Goal: Communication & Community: Answer question/provide support

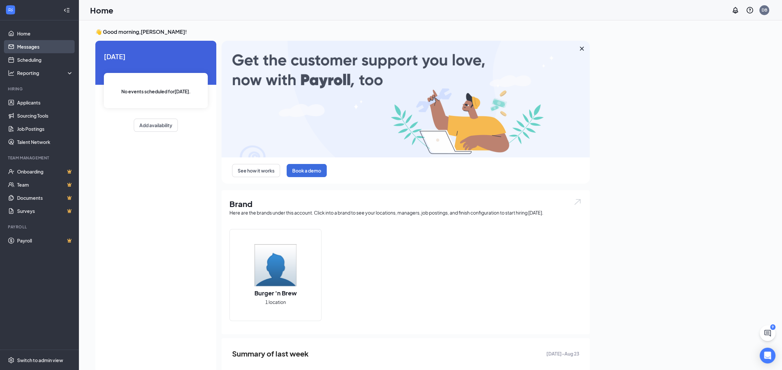
click at [24, 44] on link "Messages" at bounding box center [45, 46] width 56 height 13
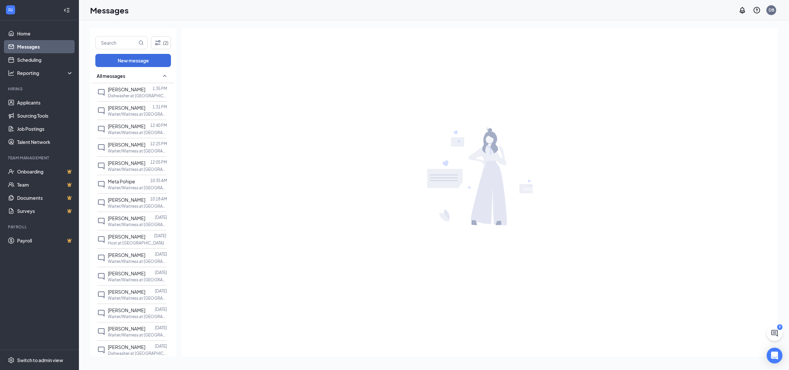
scroll to position [184, 0]
click at [127, 237] on span "[PERSON_NAME]" at bounding box center [126, 234] width 37 height 6
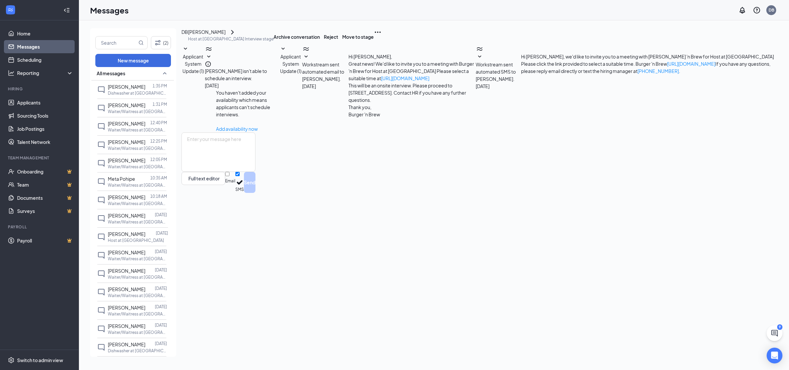
click at [223, 36] on div "[PERSON_NAME]" at bounding box center [206, 32] width 37 height 8
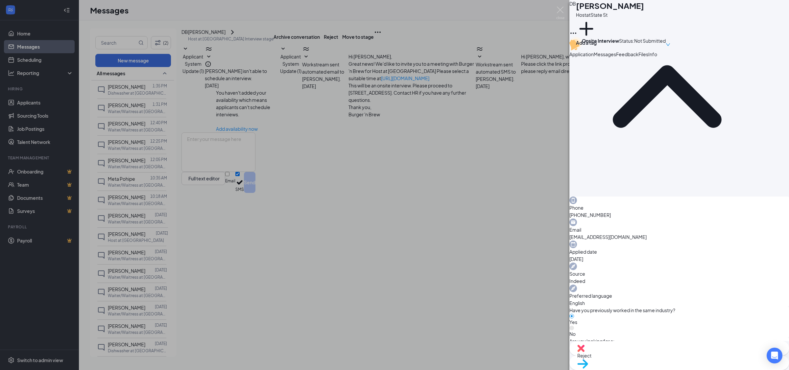
scroll to position [104, 0]
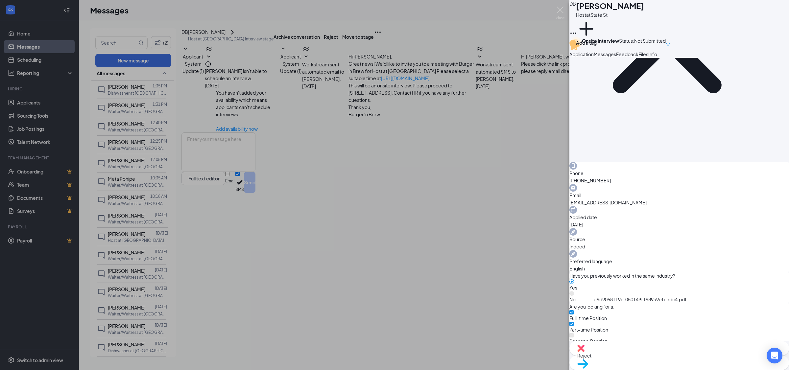
click at [261, 194] on div "DB David Burgener Host at State St Add a tag Onsite Interview Status : Not Subm…" at bounding box center [394, 185] width 789 height 370
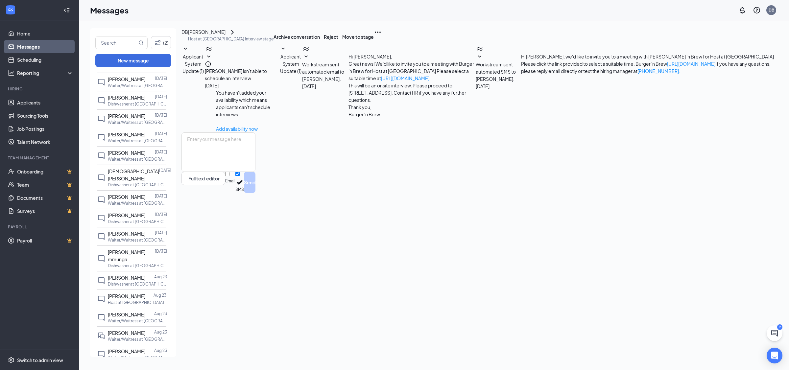
scroll to position [441, 0]
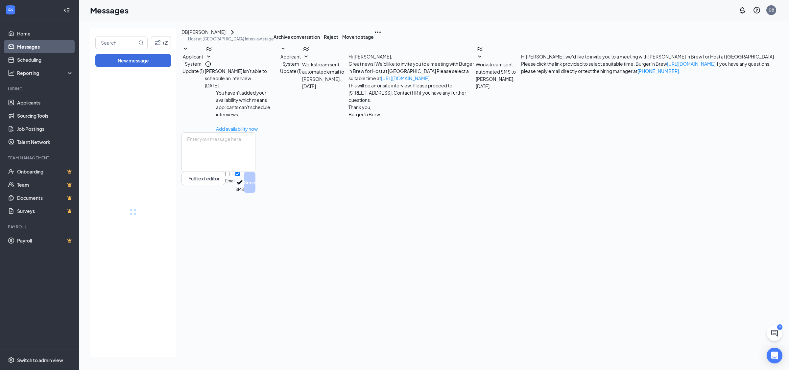
drag, startPoint x: 169, startPoint y: 225, endPoint x: 174, endPoint y: 322, distance: 96.4
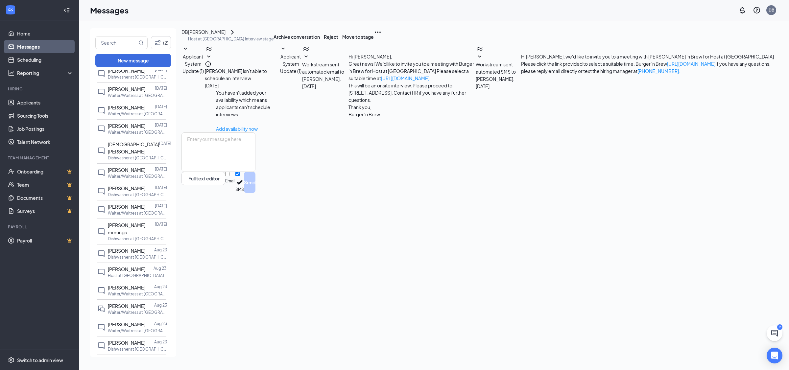
scroll to position [475, 0]
click at [125, 255] on span "VICTORIA MILLER" at bounding box center [126, 252] width 37 height 6
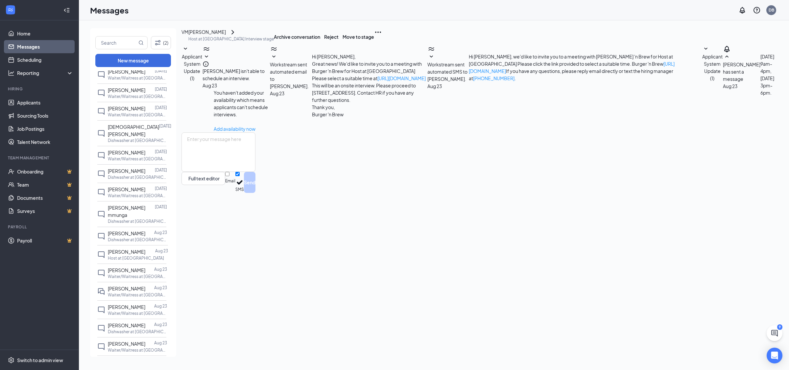
click at [225, 36] on div "VICTORIA MILLER" at bounding box center [206, 32] width 37 height 8
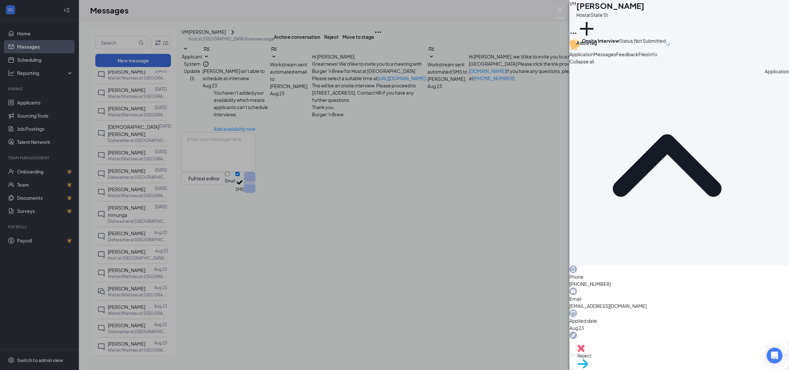
scroll to position [104, 0]
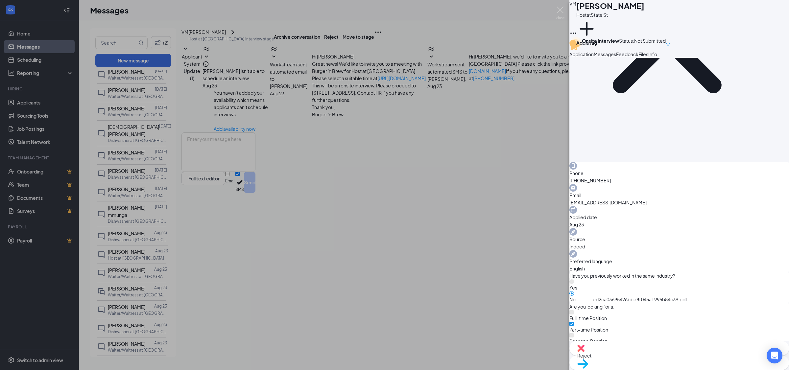
click at [410, 246] on div "VM VICTORIA MILLER Host at State St Add a tag Onsite Interview Status : Not Sub…" at bounding box center [394, 185] width 789 height 370
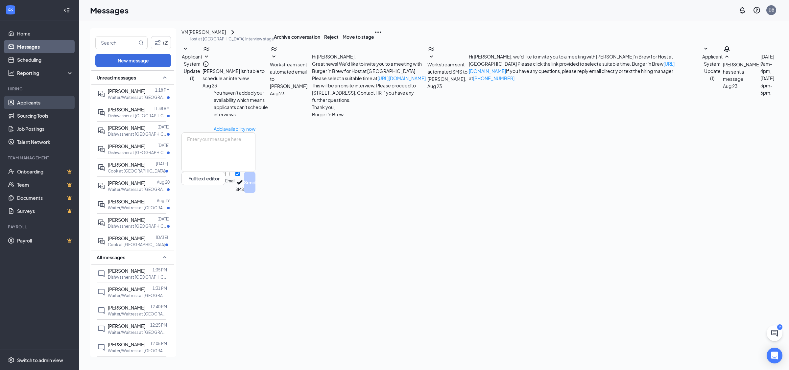
click at [34, 105] on link "Applicants" at bounding box center [45, 102] width 56 height 13
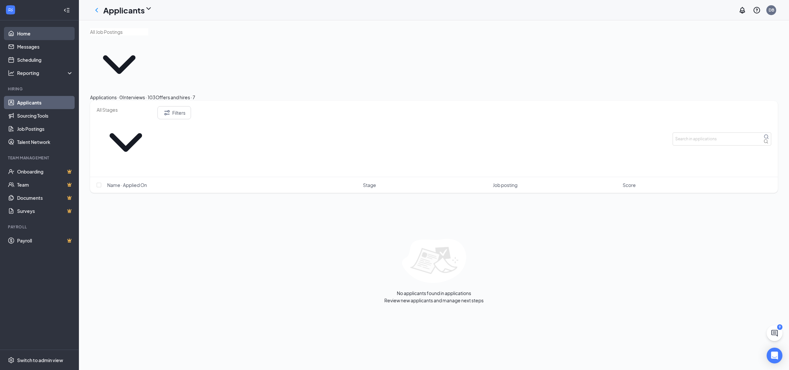
click at [26, 34] on link "Home" at bounding box center [45, 33] width 56 height 13
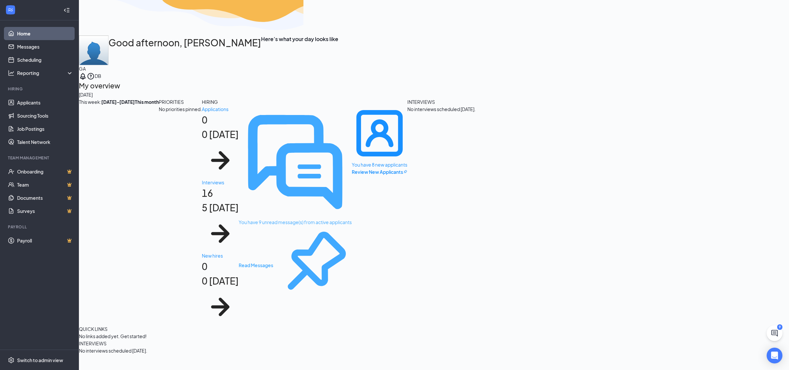
click at [239, 219] on div "You have 9 unread message(s) from active applicants" at bounding box center [295, 222] width 113 height 7
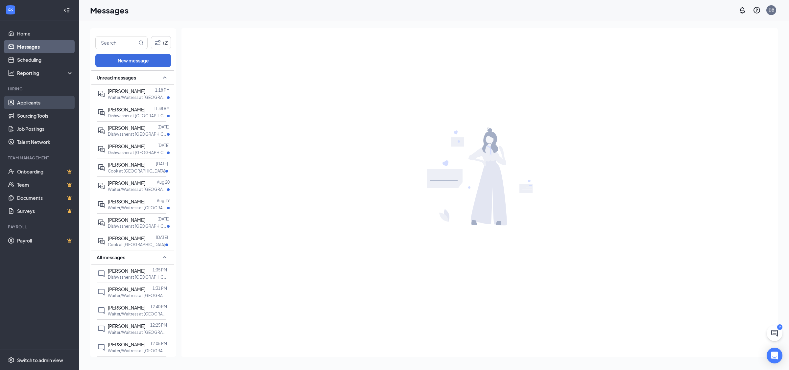
click at [36, 100] on link "Applicants" at bounding box center [45, 102] width 56 height 13
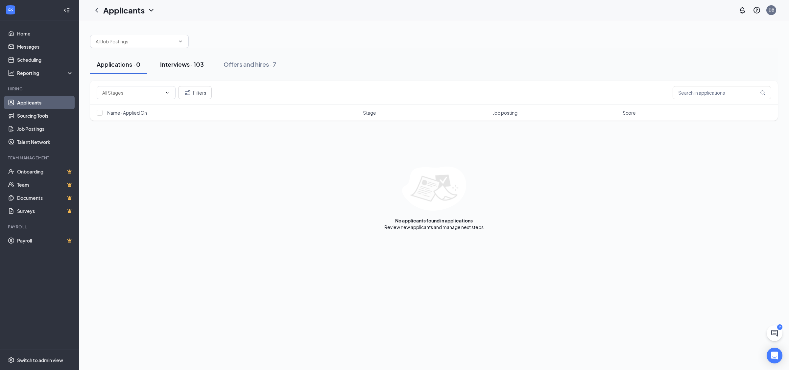
click at [194, 67] on div "Interviews · 103" at bounding box center [182, 64] width 44 height 8
